Goal: Task Accomplishment & Management: Manage account settings

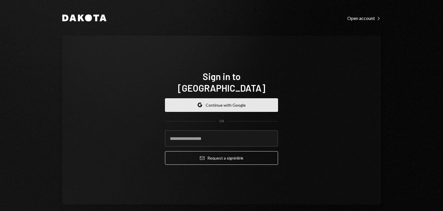
click at [201, 103] on button "Google Continue with Google" at bounding box center [221, 105] width 113 height 14
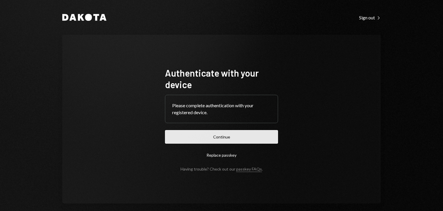
click at [213, 140] on button "Continue" at bounding box center [221, 137] width 113 height 14
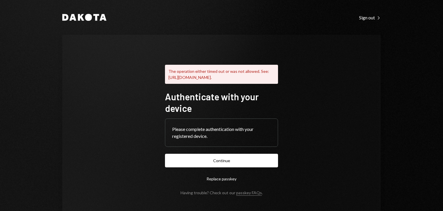
scroll to position [16, 0]
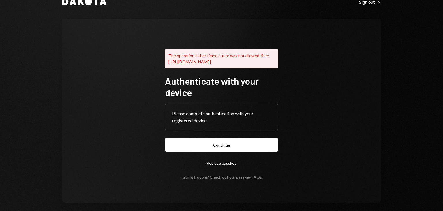
click at [214, 168] on button "Replace passkey" at bounding box center [221, 163] width 113 height 14
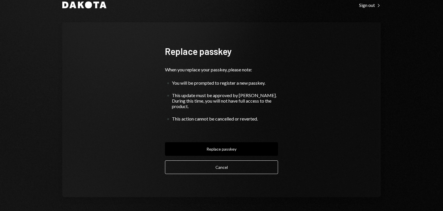
scroll to position [7, 0]
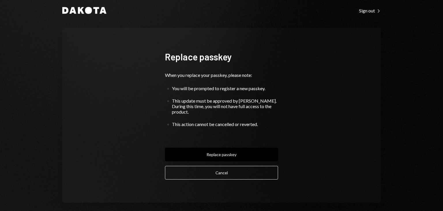
click at [216, 150] on button "Replace passkey" at bounding box center [221, 155] width 113 height 14
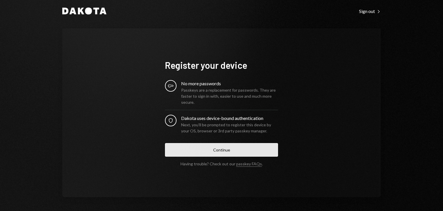
click at [217, 146] on button "Continue" at bounding box center [221, 150] width 113 height 14
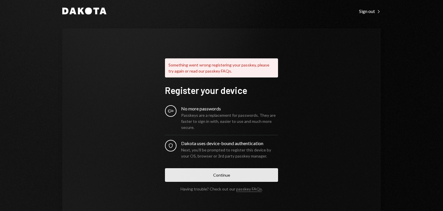
click at [226, 178] on button "Continue" at bounding box center [221, 175] width 113 height 14
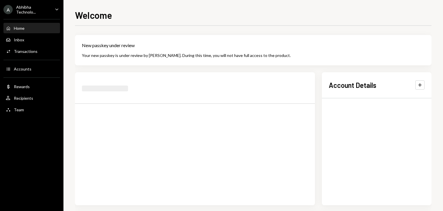
drag, startPoint x: 300, startPoint y: 102, endPoint x: 255, endPoint y: 74, distance: 52.3
click at [255, 74] on div at bounding box center [195, 138] width 240 height 133
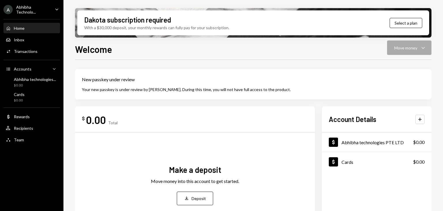
click at [347, 93] on div "New passkey under review Your new passkey is under review by [PERSON_NAME]. Dur…" at bounding box center [253, 84] width 357 height 30
click at [192, 203] on button "Deposit Deposit" at bounding box center [195, 198] width 36 height 14
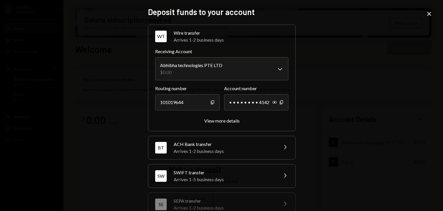
click at [192, 178] on div "Arrives 1-5 business days" at bounding box center [224, 179] width 101 height 7
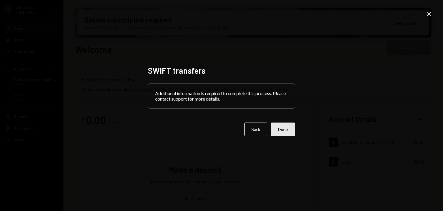
click at [284, 134] on button "Done" at bounding box center [283, 129] width 24 height 14
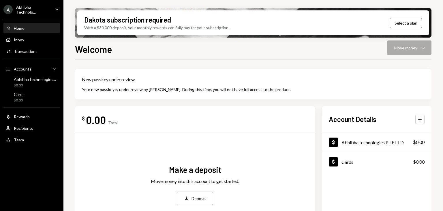
click at [190, 205] on div "Make a deposit Move money into this account to get started. Deposit Deposit" at bounding box center [195, 184] width 226 height 95
click at [189, 198] on icon "Deposit" at bounding box center [186, 197] width 5 height 5
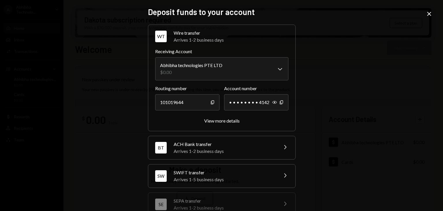
click at [182, 152] on div "Arrives 1-2 business days" at bounding box center [224, 151] width 101 height 7
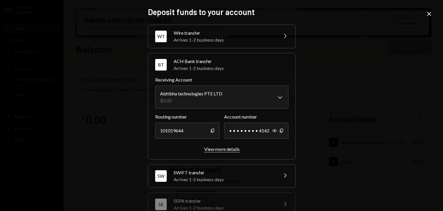
click at [226, 148] on div "View more details" at bounding box center [222, 148] width 36 height 5
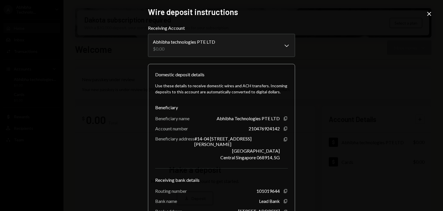
click at [230, 115] on div "Abhibha Technologies PTE LTD" at bounding box center [248, 117] width 63 height 5
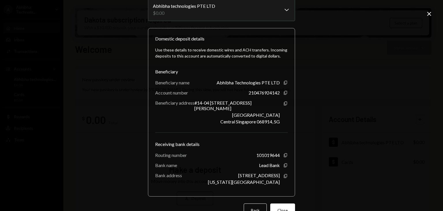
scroll to position [46, 0]
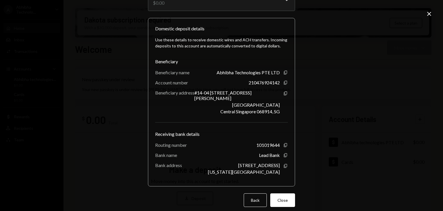
click at [230, 115] on div "Use these details to receive domestic wires and ACH transfers. Incoming deposit…" at bounding box center [221, 105] width 133 height 147
